Goal: Transaction & Acquisition: Purchase product/service

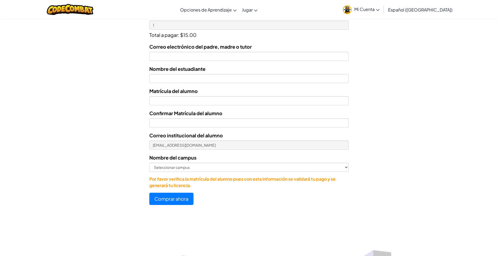
scroll to position [294, 0]
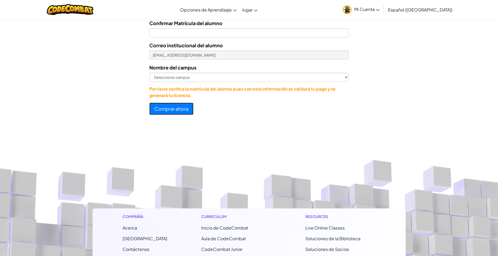
click at [175, 106] on button "Comprar ahora" at bounding box center [171, 109] width 44 height 12
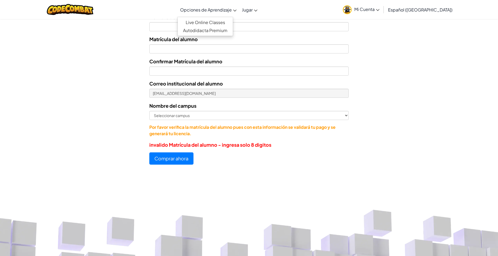
scroll to position [0, 0]
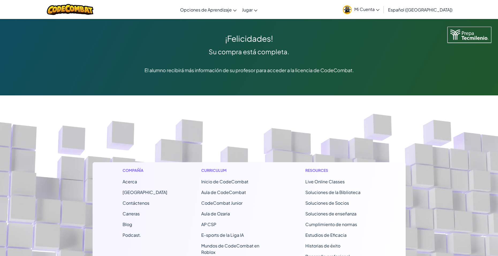
click at [244, 125] on footer "Compañía Acerca Centro de Ayuda Contáctenos Carreras Blog Podcast. Curriculum I…" at bounding box center [249, 230] width 498 height 296
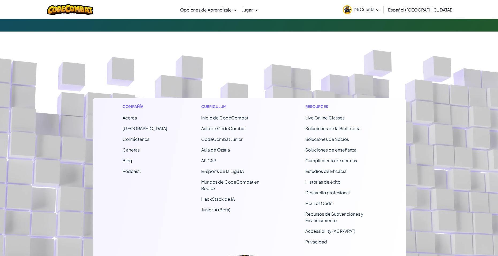
scroll to position [122, 0]
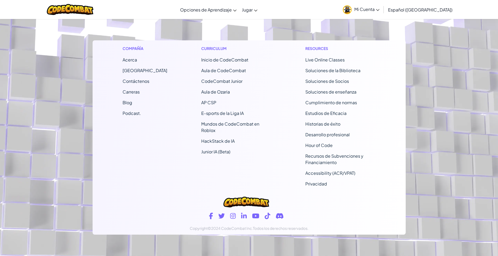
click at [365, 8] on link "Mi Cuenta" at bounding box center [361, 9] width 42 height 17
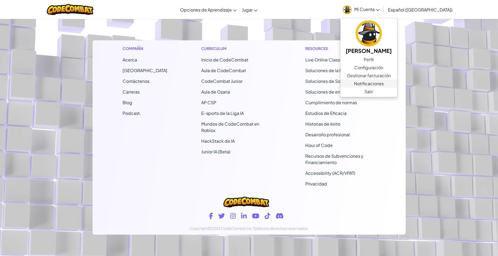
click at [374, 82] on span "Notificaciones" at bounding box center [369, 83] width 30 height 6
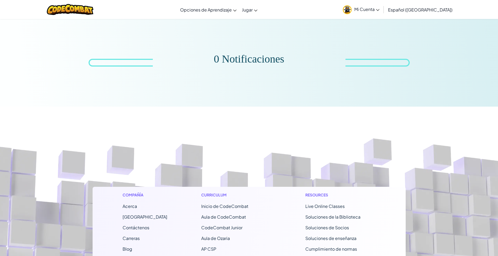
click at [374, 12] on link "Mi Cuenta" at bounding box center [361, 9] width 42 height 17
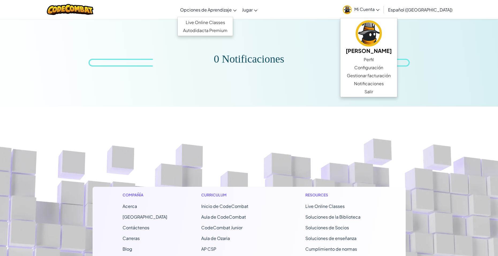
click at [209, 7] on span "Opciones de Aprendizaje" at bounding box center [206, 10] width 52 height 6
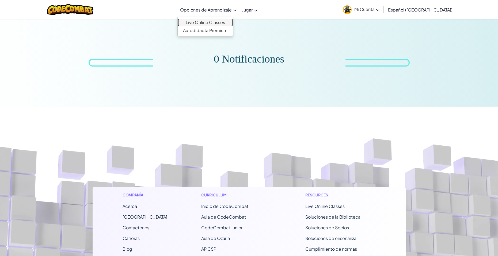
click at [209, 23] on link "Live Online Classes" at bounding box center [205, 22] width 55 height 8
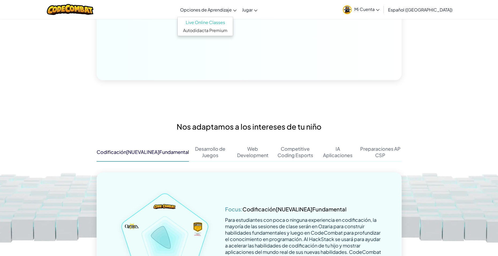
scroll to position [931, 0]
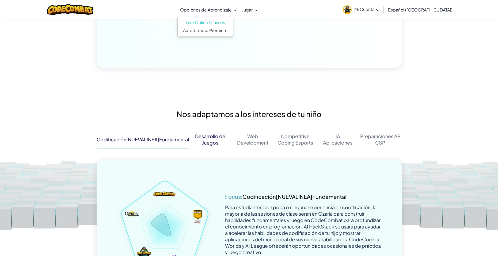
click at [207, 134] on div "Desarrollo de Juegos" at bounding box center [210, 139] width 43 height 13
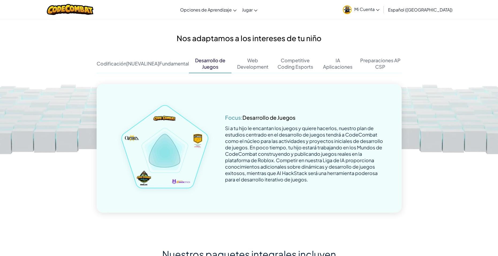
scroll to position [984, 0]
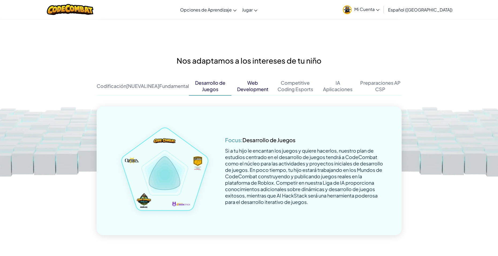
click at [250, 80] on div "Web" at bounding box center [252, 83] width 11 height 6
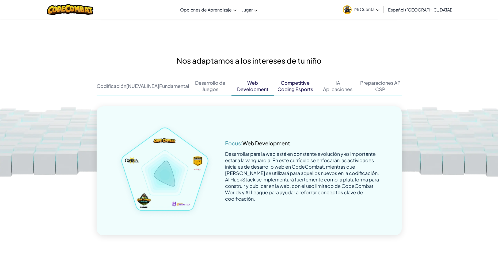
click at [281, 80] on div "Competitive" at bounding box center [294, 83] width 29 height 6
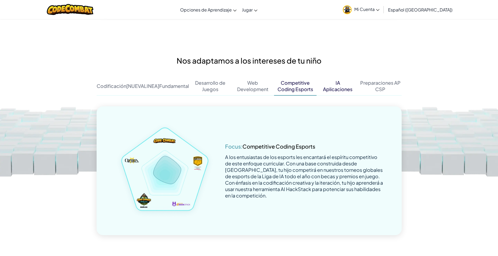
click at [328, 77] on div "IA Aplicaciones" at bounding box center [337, 86] width 43 height 19
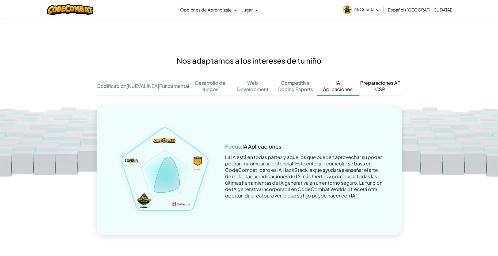
click at [374, 80] on div "Preparaciones AP CSP" at bounding box center [380, 86] width 43 height 13
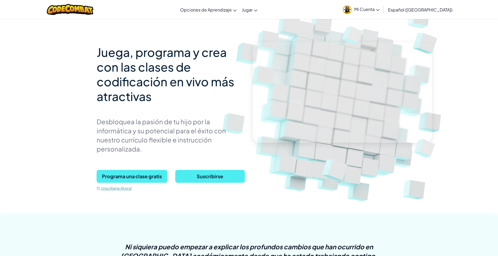
scroll to position [0, 0]
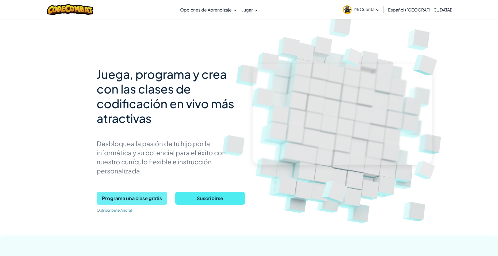
click at [129, 192] on span "Programa una clase gratis" at bounding box center [132, 198] width 71 height 13
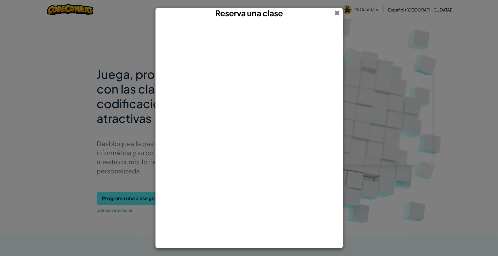
click at [339, 13] on span at bounding box center [337, 13] width 6 height 10
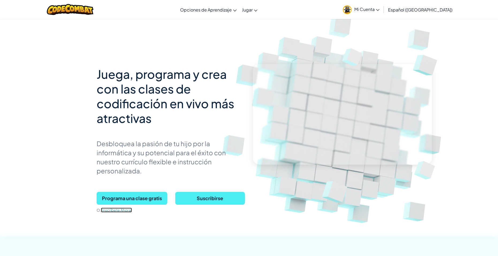
click at [106, 208] on link "¡Inscríbete Ahora!" at bounding box center [116, 210] width 31 height 5
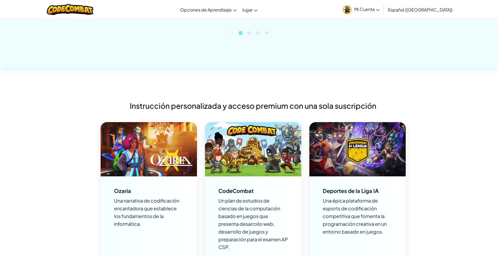
scroll to position [160, 0]
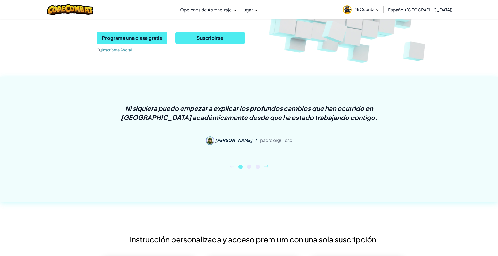
click at [266, 168] on icon at bounding box center [266, 166] width 4 height 3
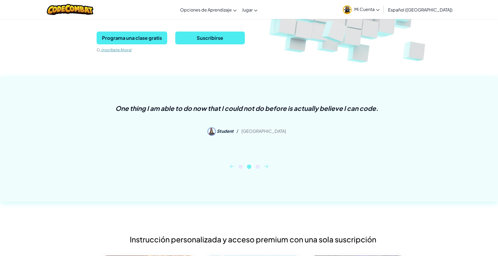
click at [266, 168] on icon at bounding box center [266, 166] width 4 height 3
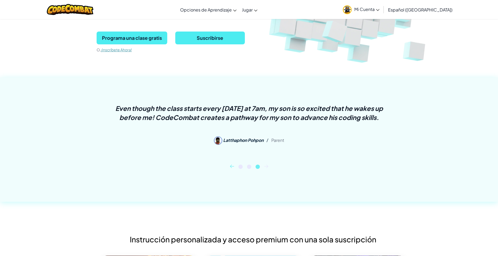
click at [229, 168] on div "1 2 3" at bounding box center [249, 167] width 305 height 4
click at [230, 168] on icon at bounding box center [232, 166] width 4 height 3
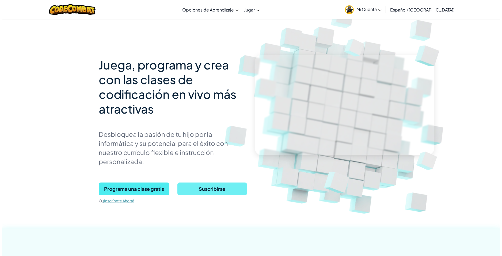
scroll to position [0, 0]
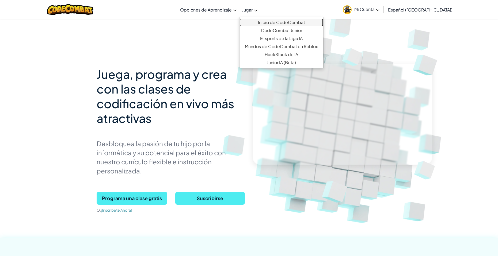
click at [261, 19] on link "Inicio de CodeCombat" at bounding box center [281, 22] width 84 height 8
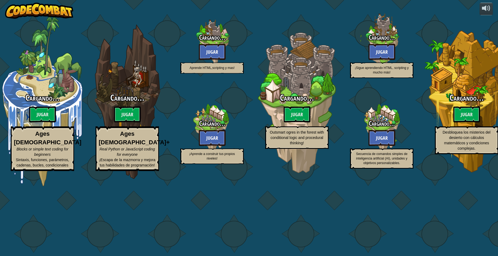
select select "es-419"
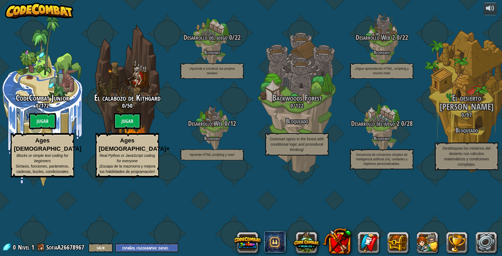
select select "es-419"
